Goal: Task Accomplishment & Management: Use online tool/utility

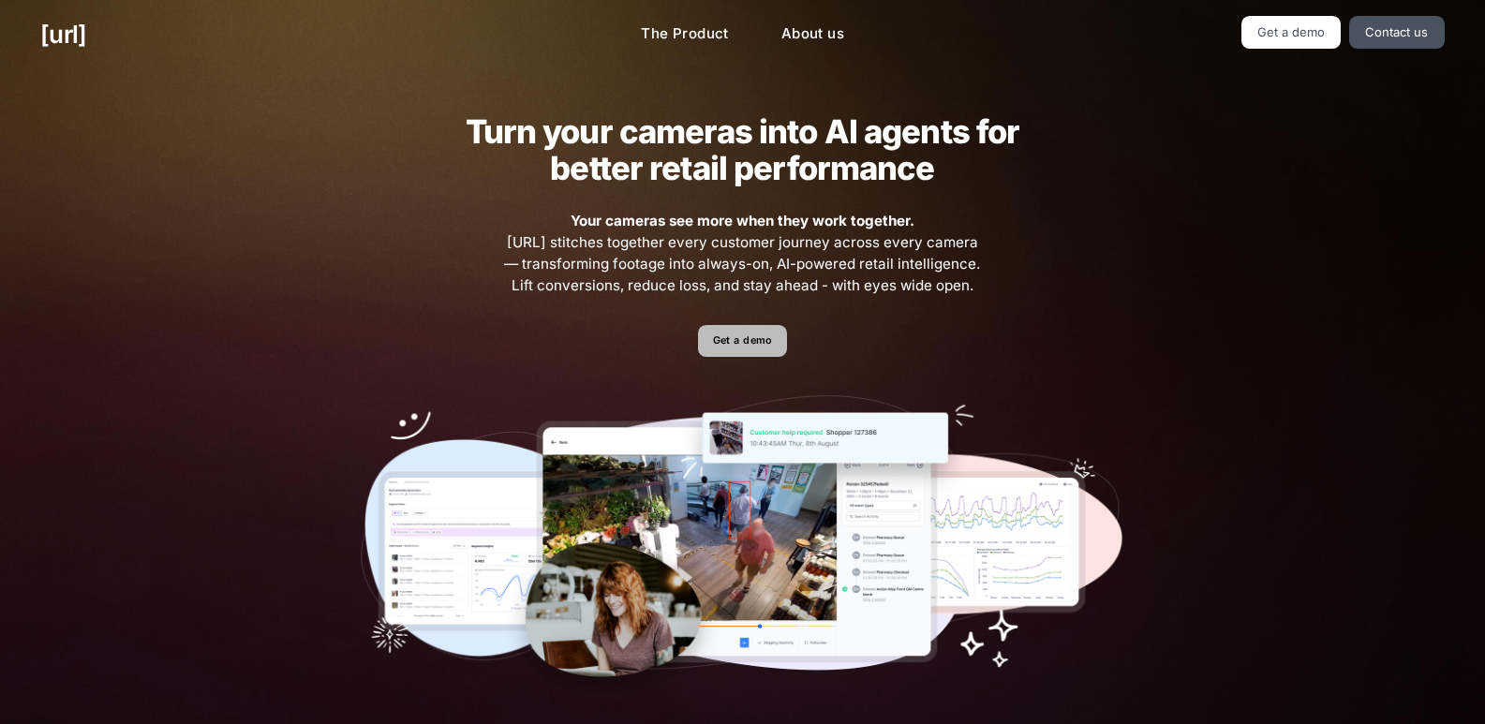
click at [754, 339] on link "Get a demo" at bounding box center [742, 341] width 89 height 33
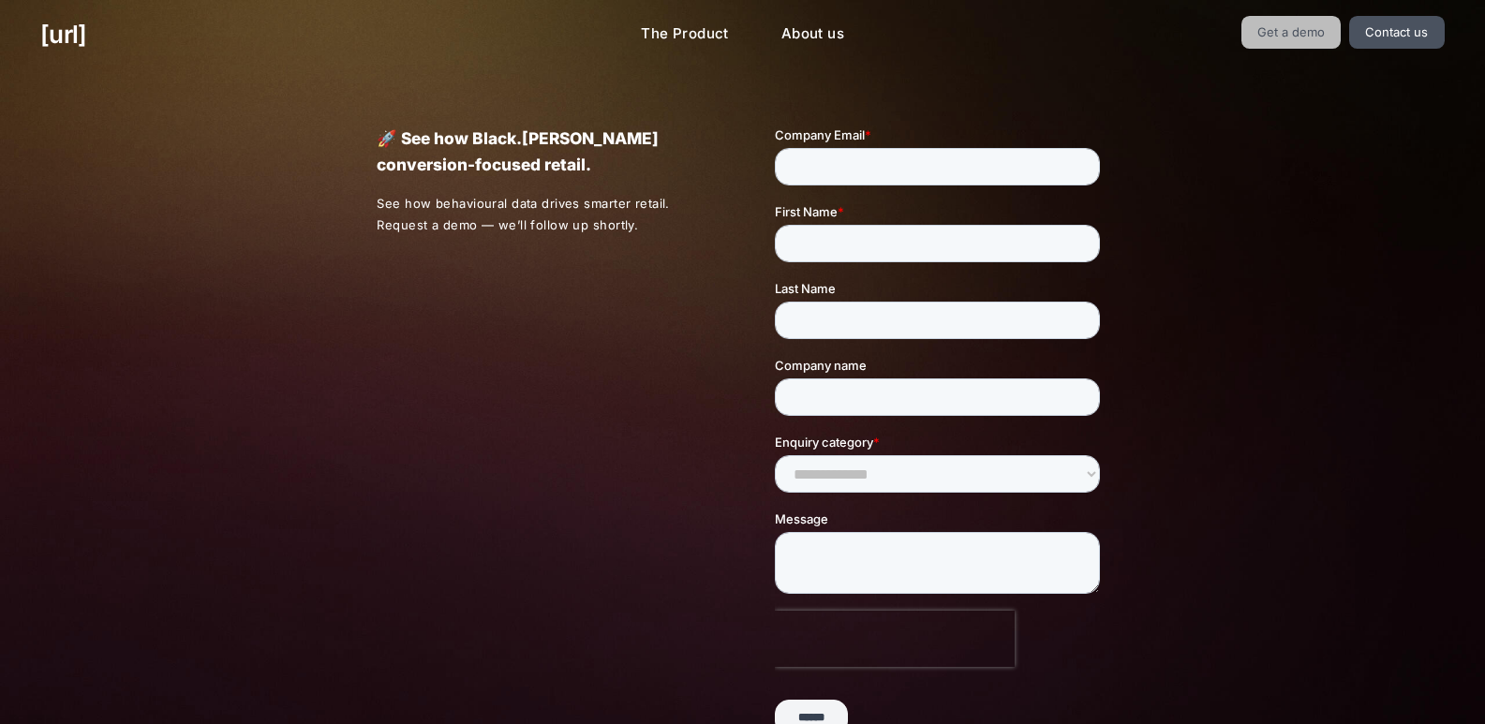
click at [1294, 27] on link "Get a demo" at bounding box center [1291, 32] width 100 height 33
click at [1287, 31] on link "Get a demo" at bounding box center [1291, 32] width 100 height 33
